Goal: Information Seeking & Learning: Understand process/instructions

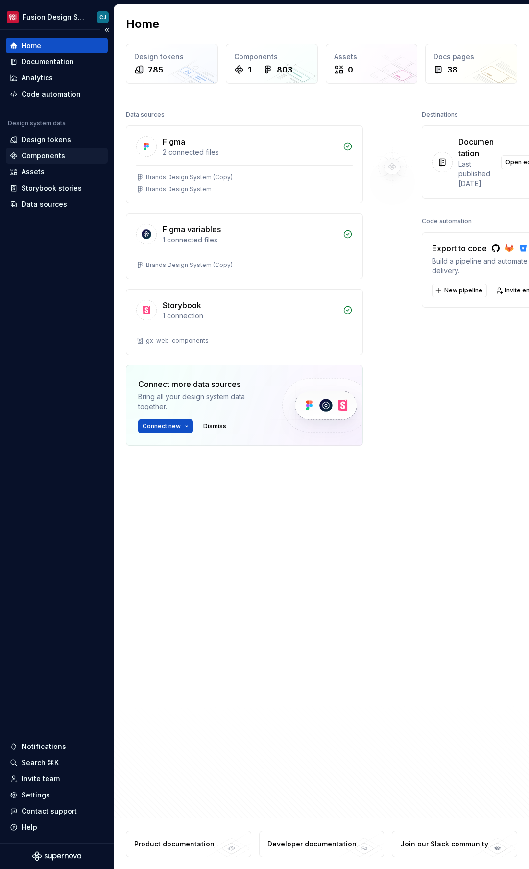
click at [46, 152] on div "Components" at bounding box center [44, 156] width 44 height 10
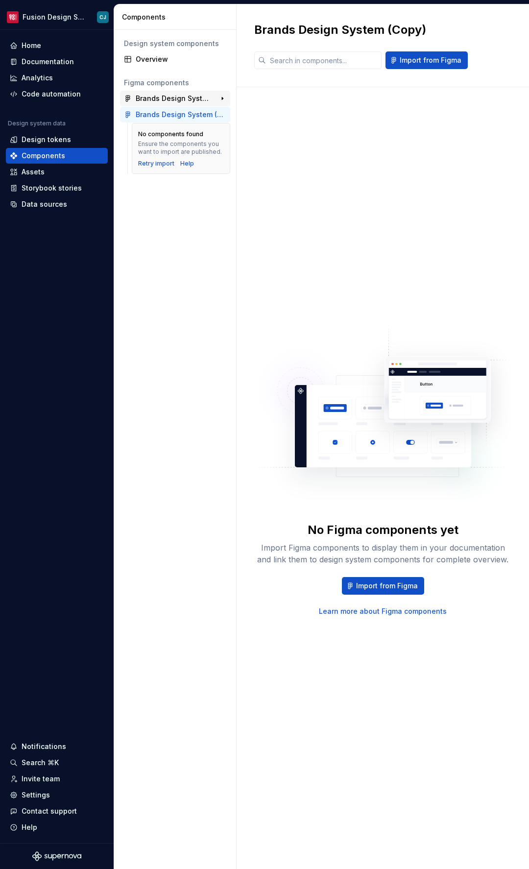
click at [168, 102] on div "Brands Design System" at bounding box center [172, 99] width 73 height 10
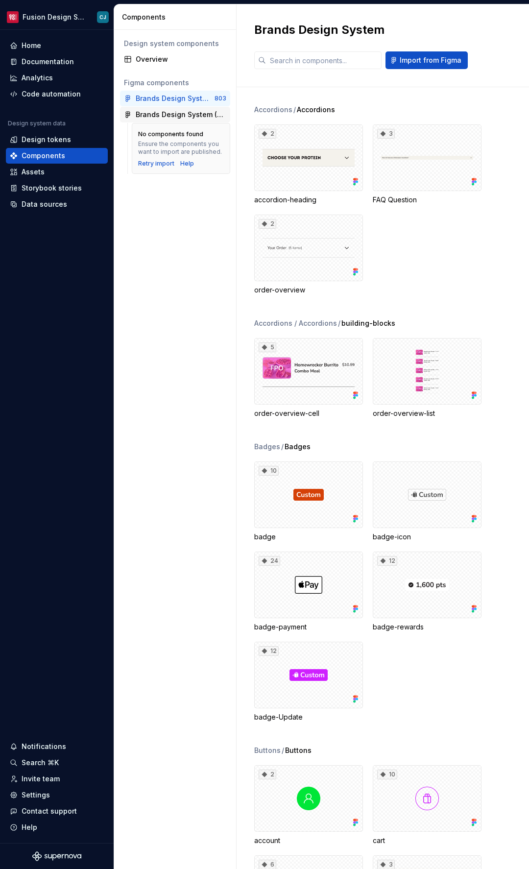
click at [169, 118] on div "Brands Design System (Copy)" at bounding box center [181, 115] width 91 height 10
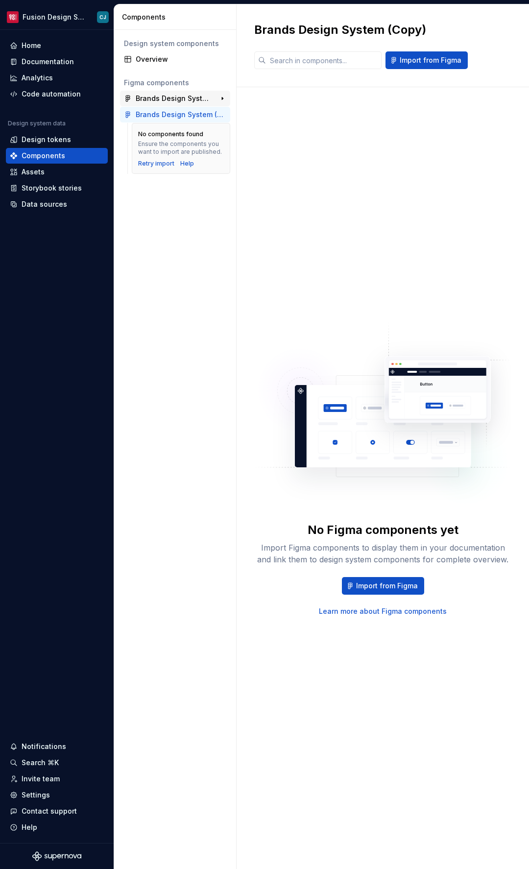
click at [162, 103] on div "Brands Design System" at bounding box center [172, 99] width 73 height 10
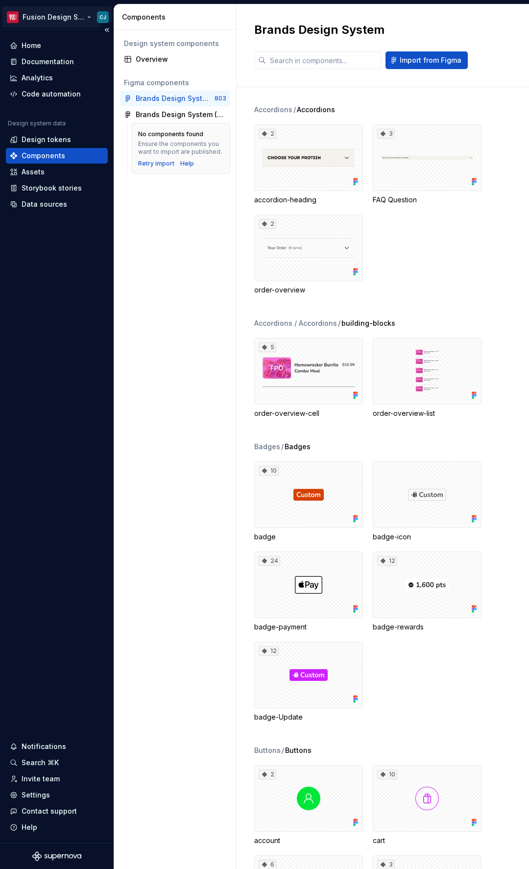
click at [65, 19] on html "Fusion Design System CJ Home Documentation Analytics Code automation Design sys…" at bounding box center [264, 434] width 529 height 869
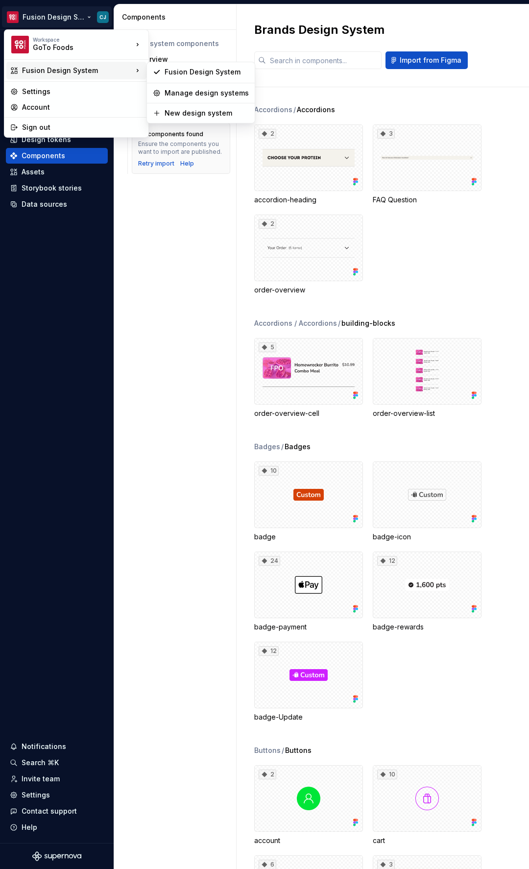
click at [75, 68] on div "Fusion Design System" at bounding box center [77, 71] width 111 height 10
click at [145, 210] on html "Fusion Design System CJ Home Documentation Analytics Code automation Design sys…" at bounding box center [264, 434] width 529 height 869
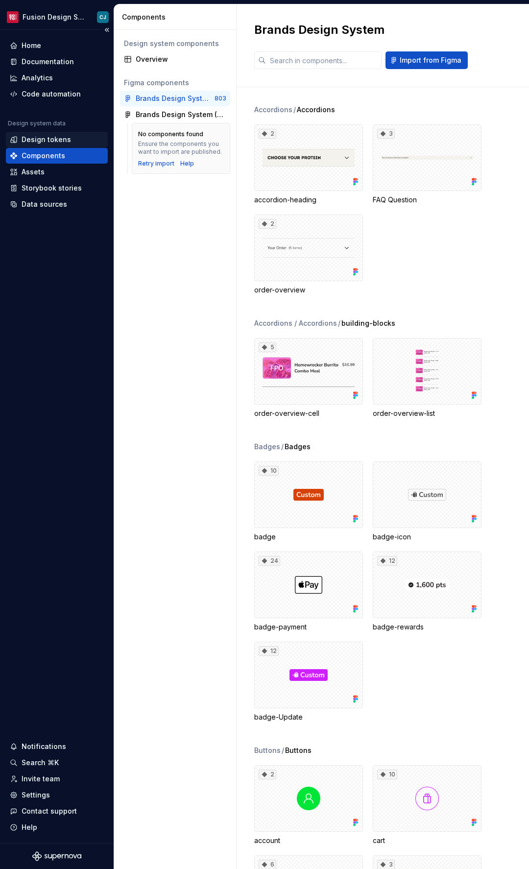
click at [49, 141] on div "Design tokens" at bounding box center [46, 140] width 49 height 10
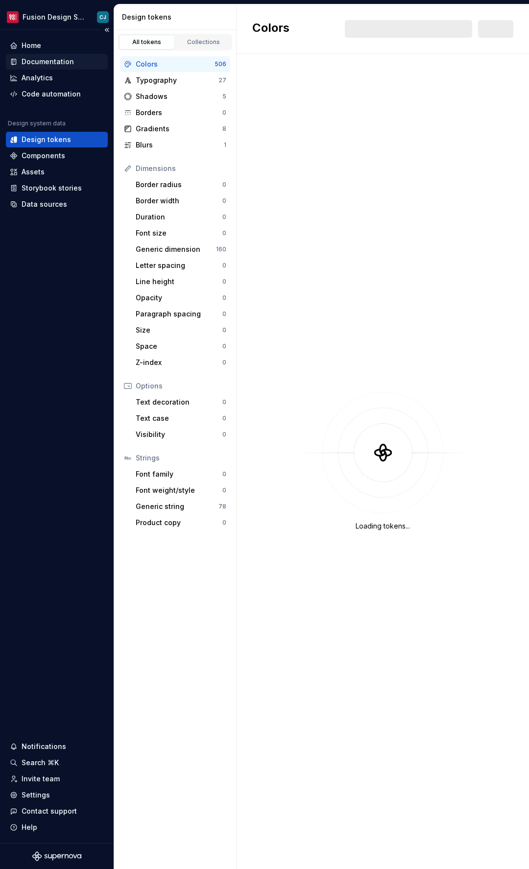
click at [43, 57] on div "Documentation" at bounding box center [48, 62] width 52 height 10
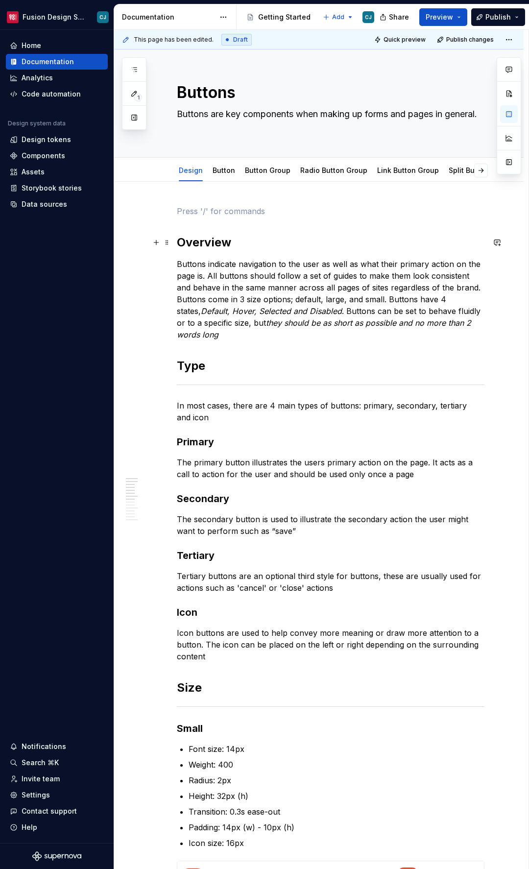
click at [315, 246] on h2 "Overview" at bounding box center [331, 243] width 308 height 16
click at [220, 175] on div "Button" at bounding box center [224, 171] width 23 height 12
type textarea "*"
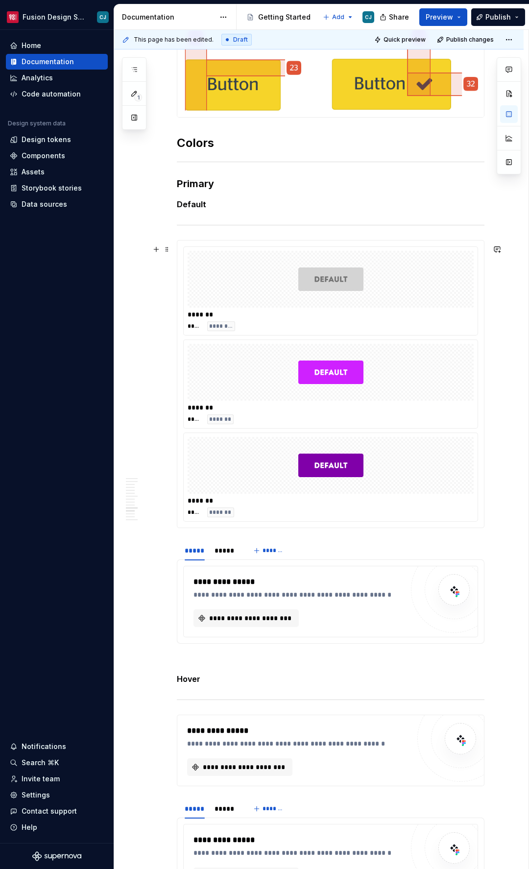
scroll to position [1311, 0]
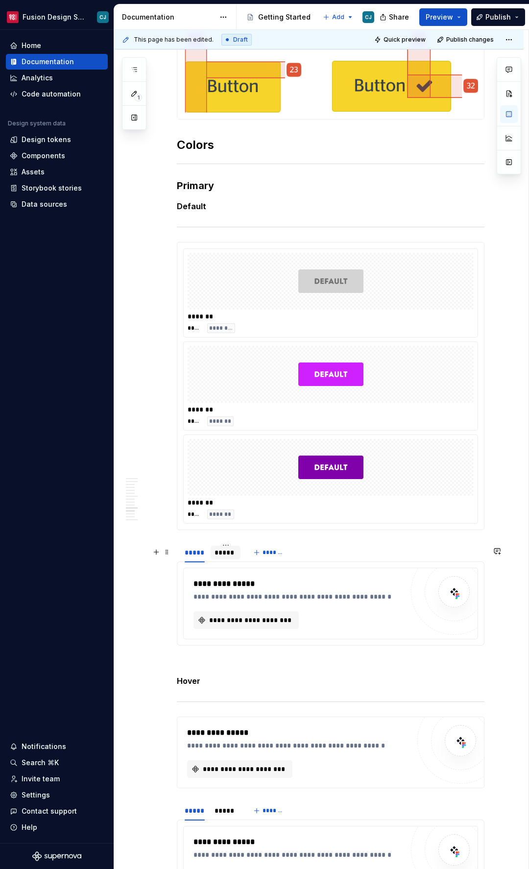
click at [229, 557] on div "*****" at bounding box center [225, 552] width 22 height 10
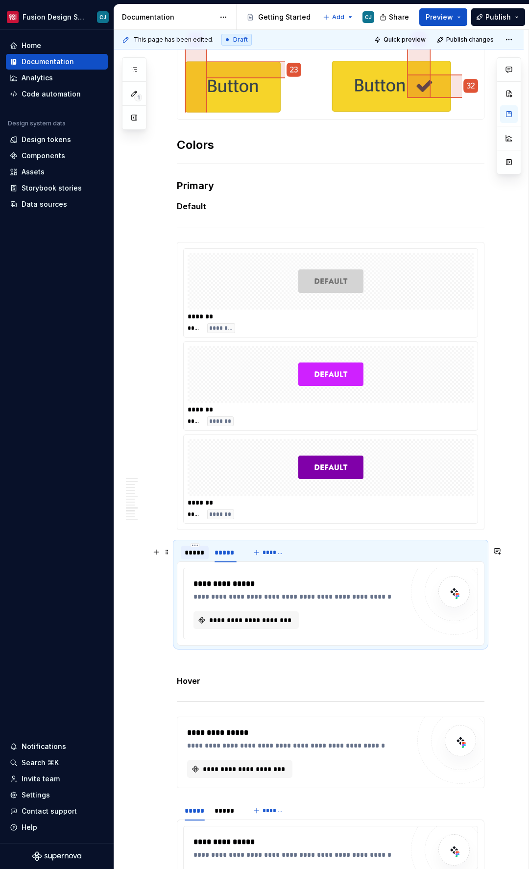
click at [198, 557] on div "*****" at bounding box center [195, 552] width 20 height 10
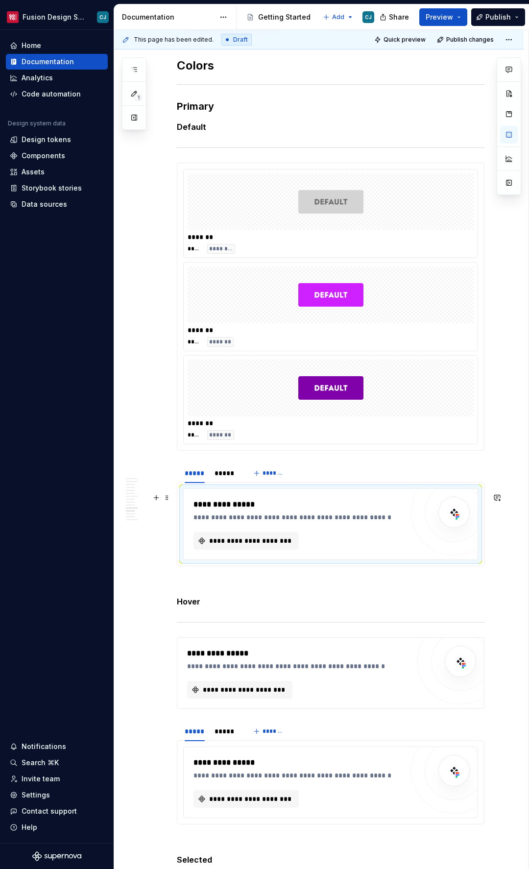
scroll to position [1396, 0]
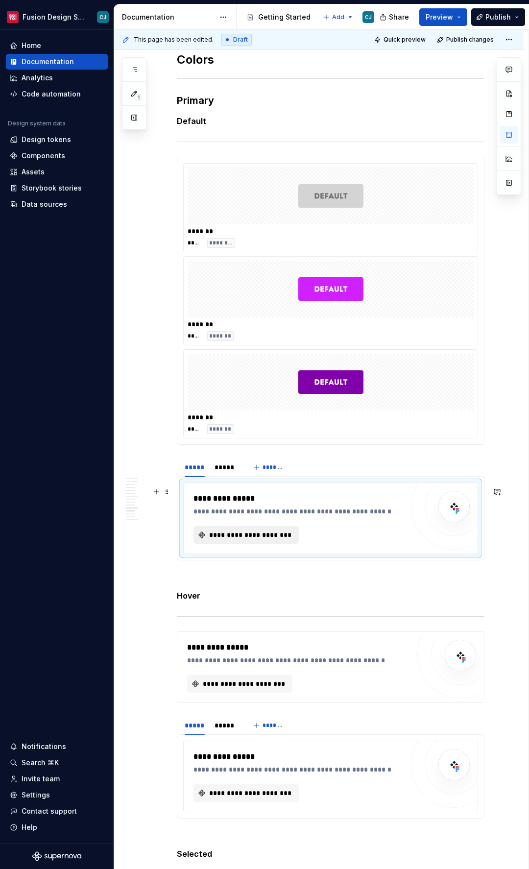
click at [225, 537] on span "**********" at bounding box center [250, 535] width 85 height 10
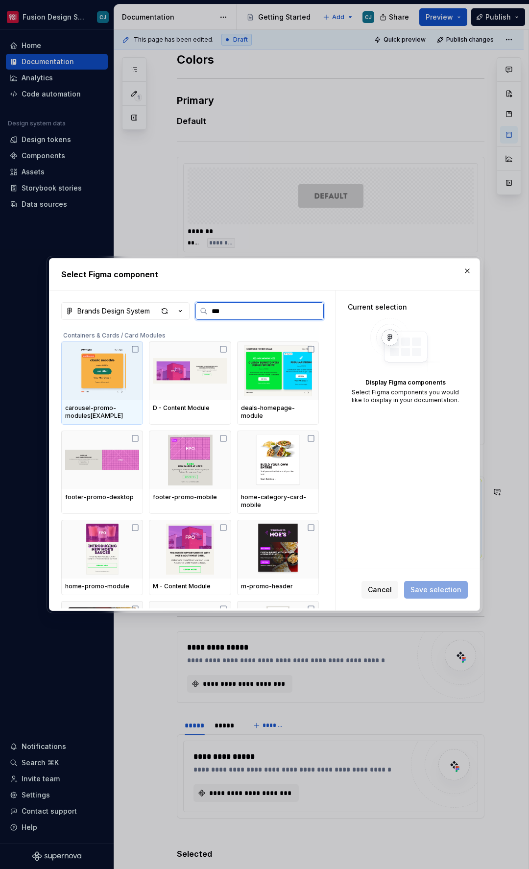
type input "****"
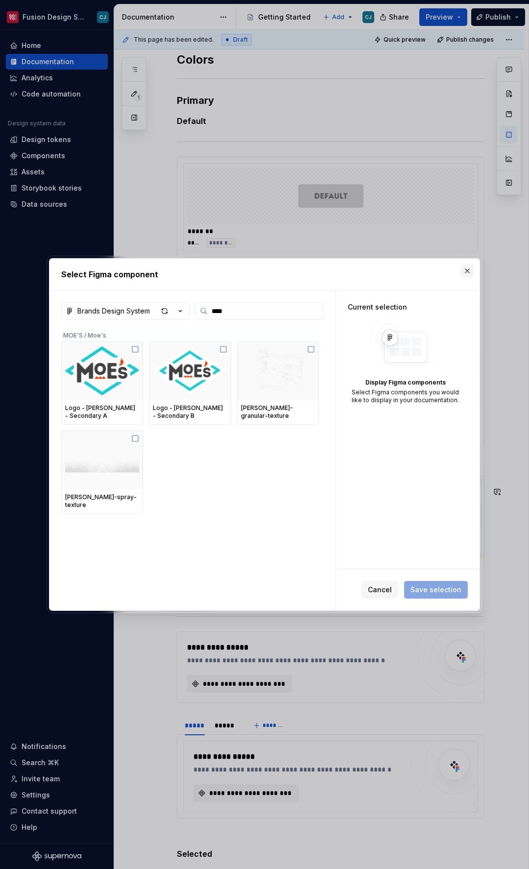
click at [468, 271] on button "button" at bounding box center [467, 271] width 14 height 14
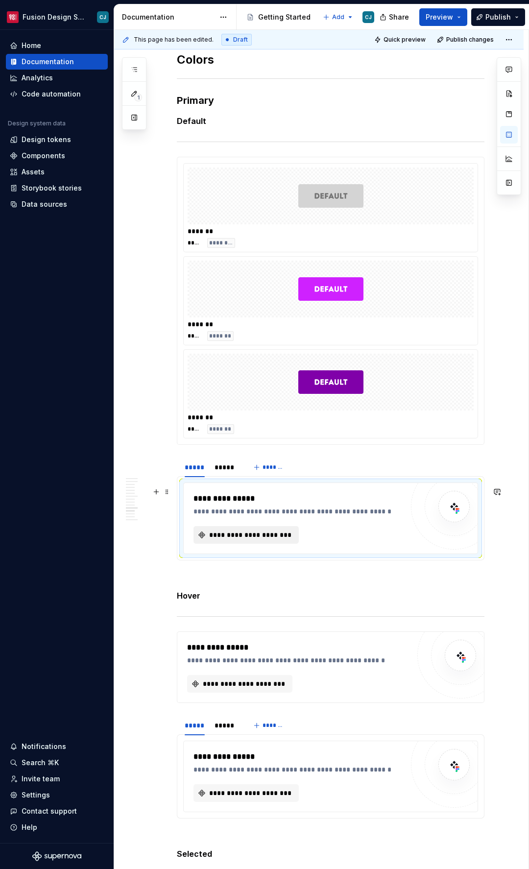
click at [246, 540] on span "**********" at bounding box center [250, 535] width 85 height 10
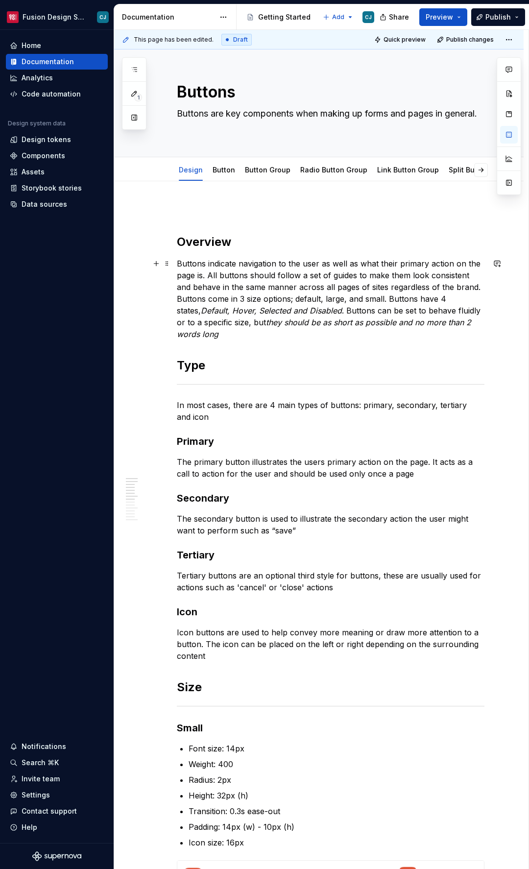
scroll to position [0, 0]
click at [55, 154] on div "Components" at bounding box center [44, 156] width 44 height 10
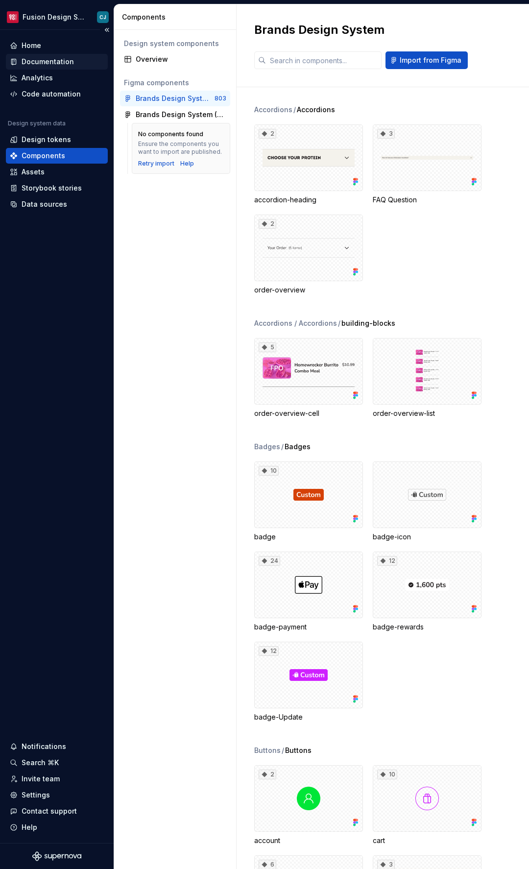
click at [43, 67] on div "Documentation" at bounding box center [57, 62] width 102 height 16
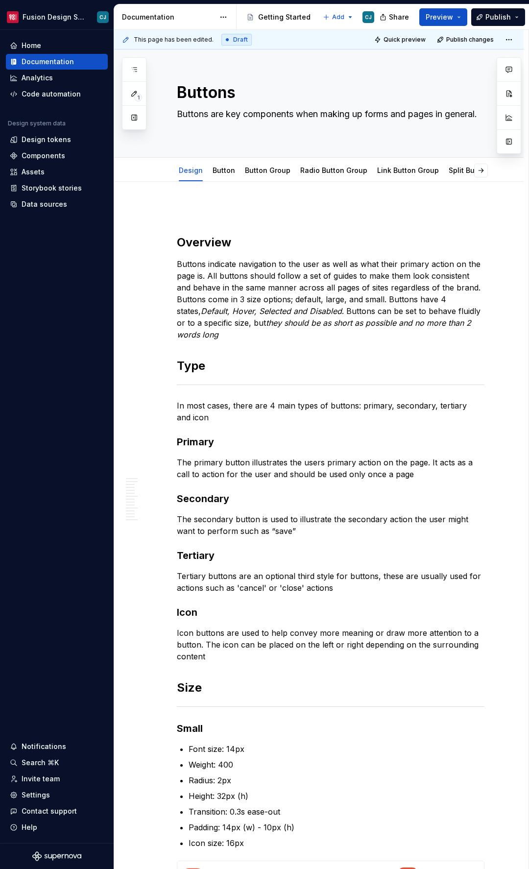
click at [150, 24] on div "Documentation" at bounding box center [175, 16] width 122 height 25
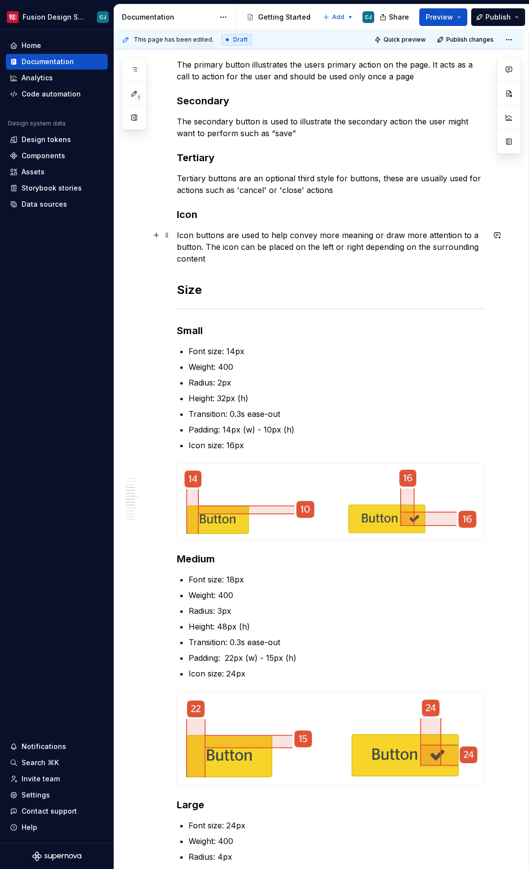
scroll to position [454, 0]
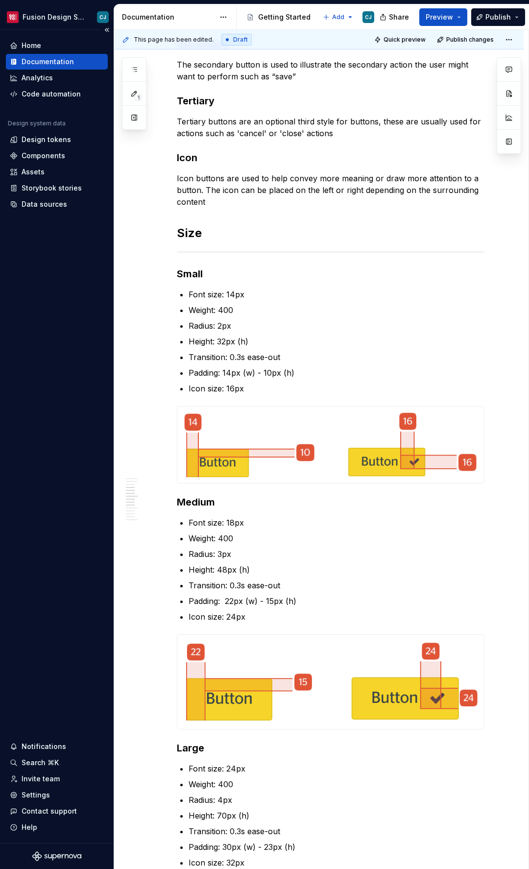
click at [34, 59] on div "Documentation" at bounding box center [48, 62] width 52 height 10
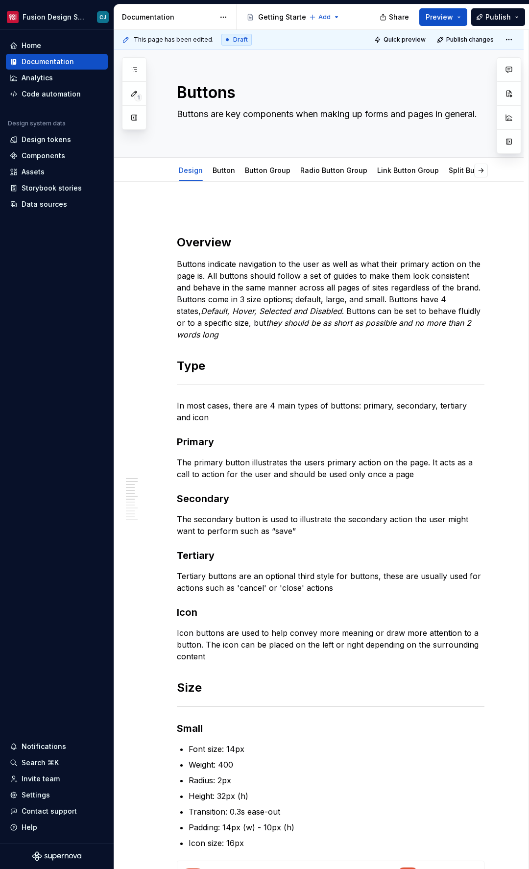
type textarea "*"
